Goal: Task Accomplishment & Management: Use online tool/utility

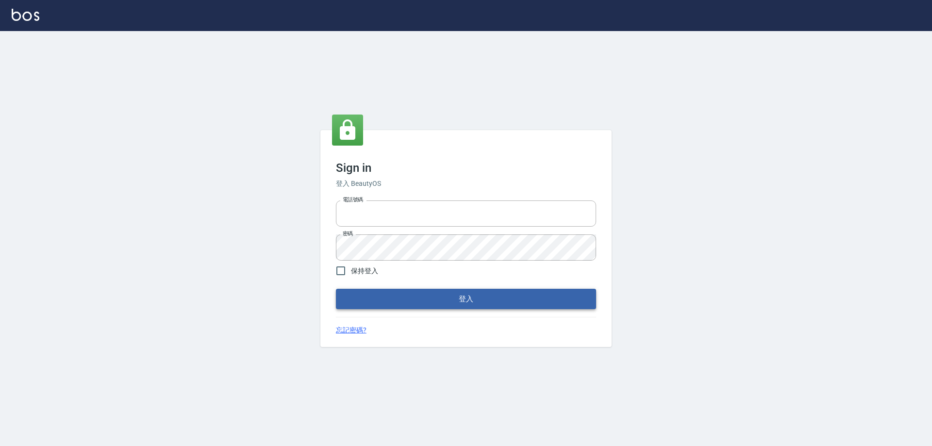
type input "27222158"
click at [455, 294] on button "登入" at bounding box center [466, 299] width 260 height 20
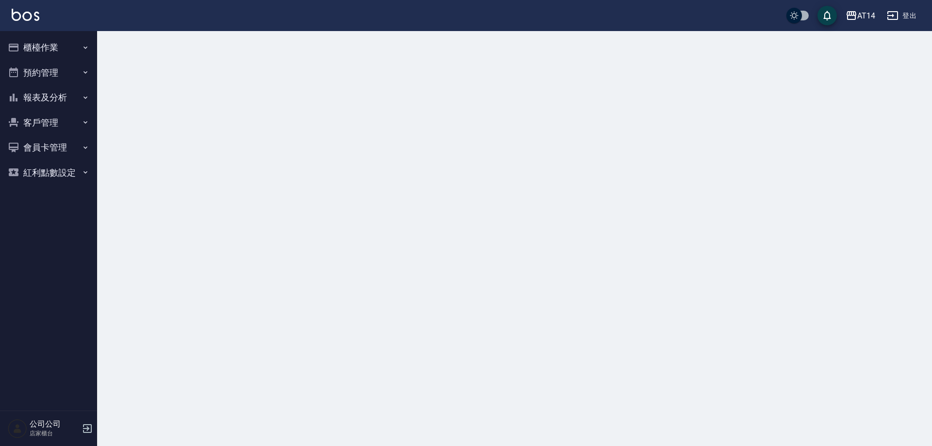
drag, startPoint x: 35, startPoint y: 39, endPoint x: 35, endPoint y: 45, distance: 5.3
click at [35, 39] on button "櫃檯作業" at bounding box center [48, 47] width 89 height 25
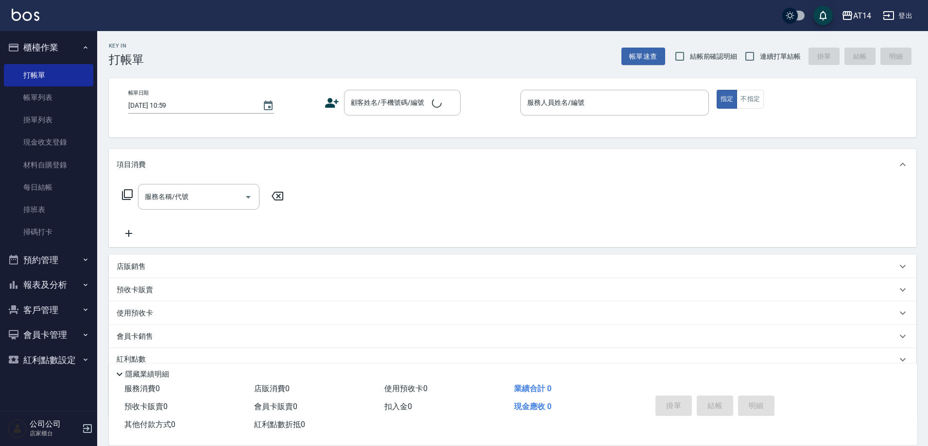
click at [35, 45] on button "櫃檯作業" at bounding box center [48, 47] width 89 height 25
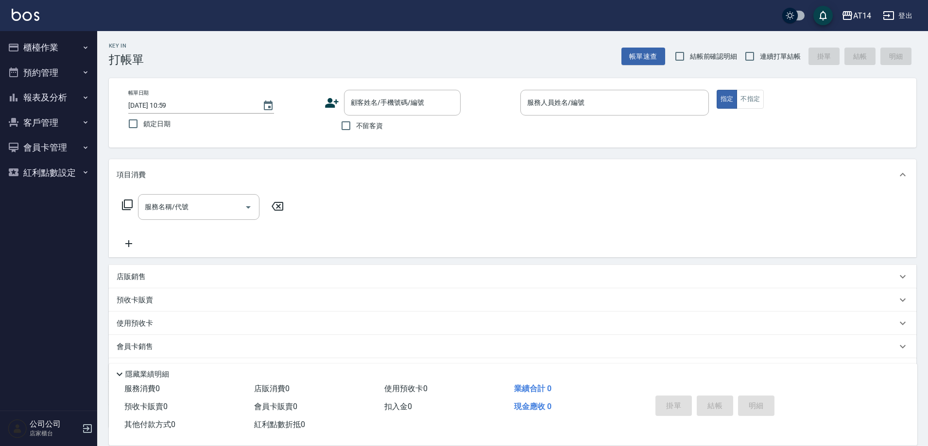
click at [40, 51] on button "櫃檯作業" at bounding box center [48, 47] width 89 height 25
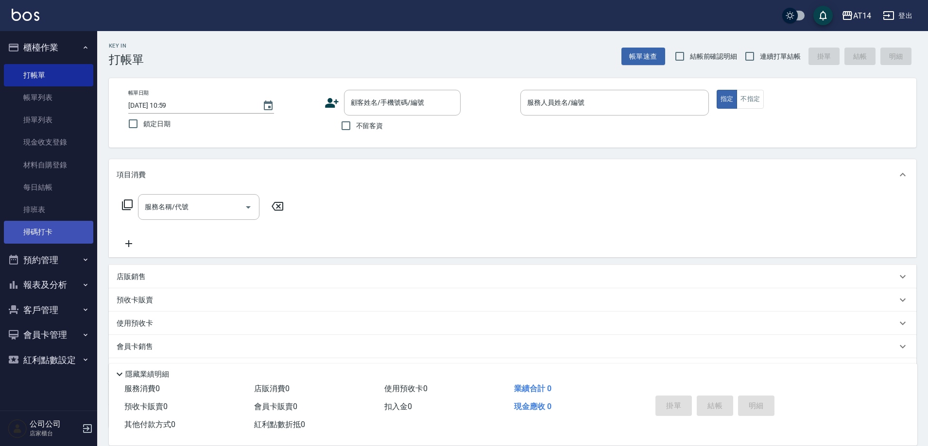
click at [39, 234] on link "掃碼打卡" at bounding box center [48, 232] width 89 height 22
